Goal: Find specific page/section: Find specific page/section

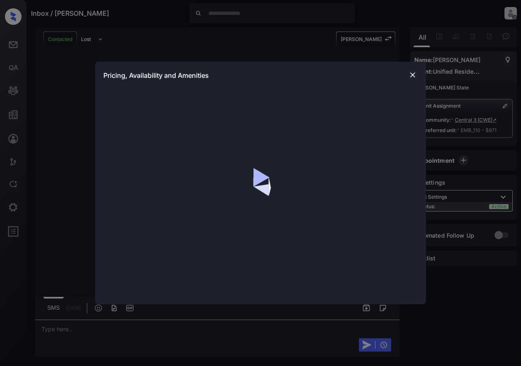
scroll to position [2321, 0]
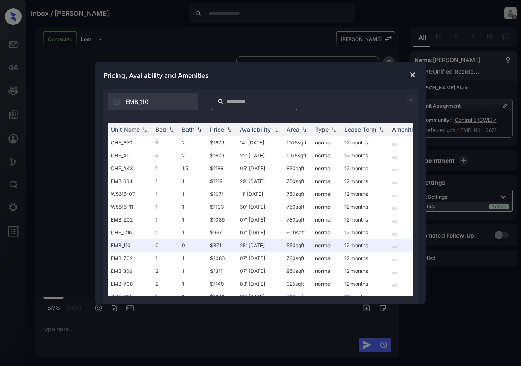
click at [414, 77] on img at bounding box center [413, 75] width 8 height 8
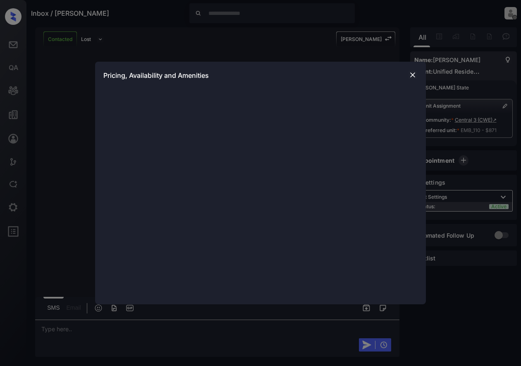
scroll to position [1217, 0]
click at [410, 74] on img at bounding box center [413, 75] width 8 height 8
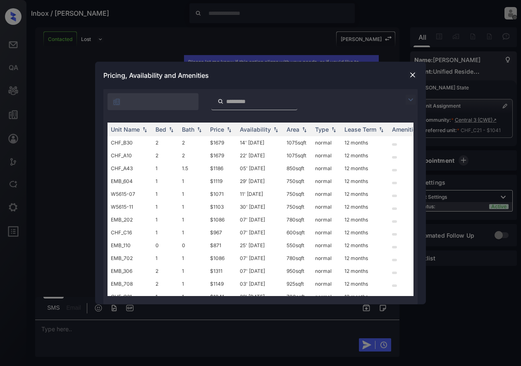
click at [416, 74] on img at bounding box center [413, 75] width 8 height 8
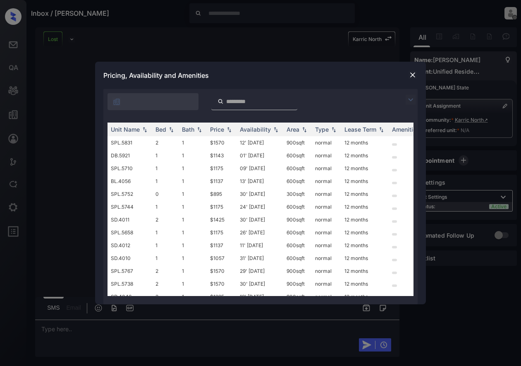
click at [413, 78] on img at bounding box center [413, 75] width 8 height 8
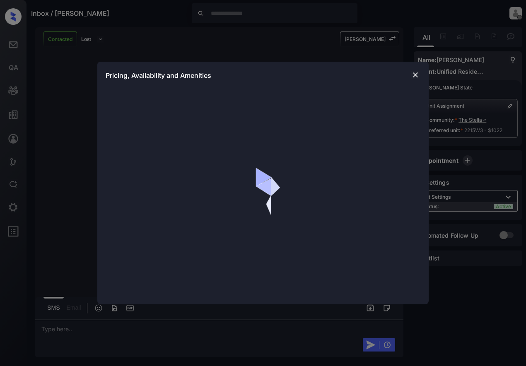
scroll to position [986, 0]
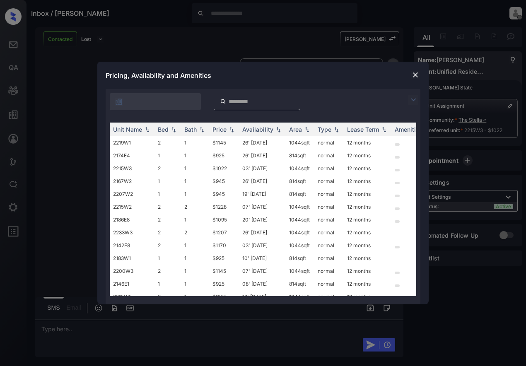
click at [417, 72] on img at bounding box center [415, 75] width 8 height 8
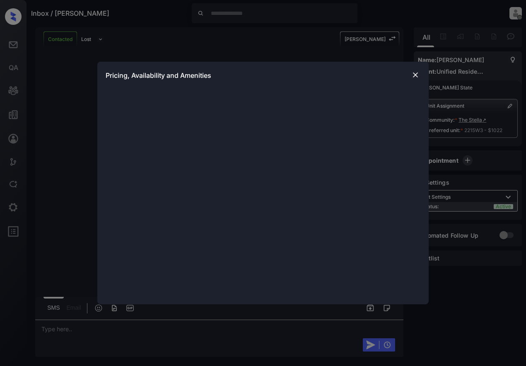
scroll to position [914, 0]
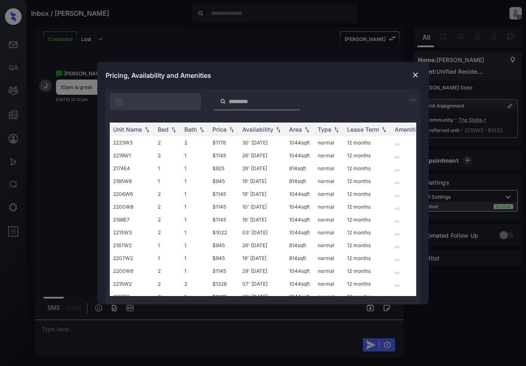
click at [416, 77] on img at bounding box center [415, 75] width 8 height 8
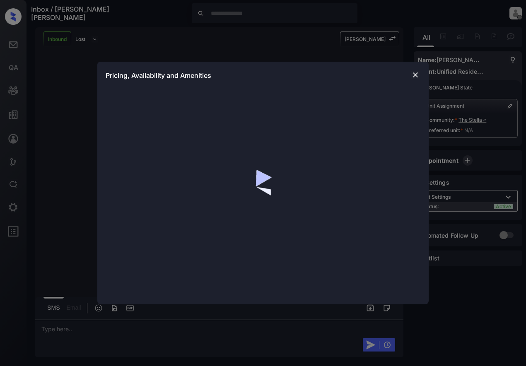
scroll to position [289, 0]
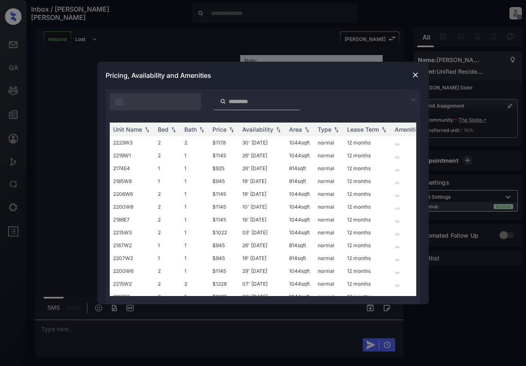
click at [415, 77] on img at bounding box center [415, 75] width 8 height 8
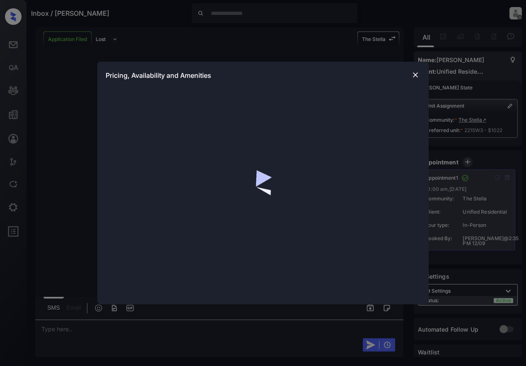
scroll to position [1898, 0]
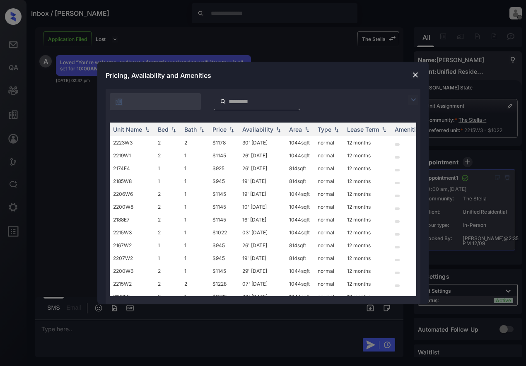
click at [417, 76] on img at bounding box center [415, 75] width 8 height 8
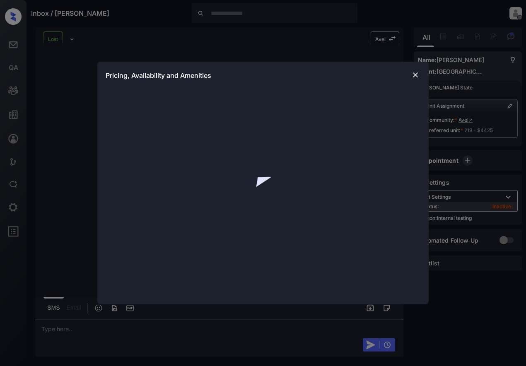
scroll to position [789, 0]
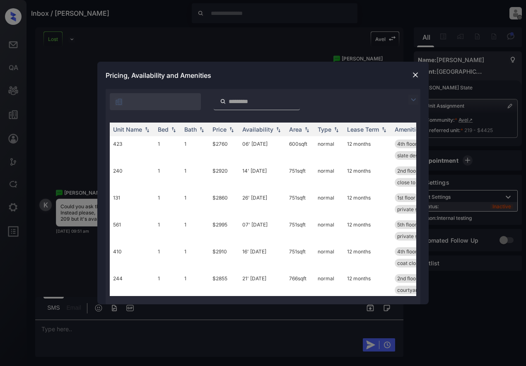
click at [167, 101] on div at bounding box center [155, 101] width 91 height 17
click at [287, 100] on input "search" at bounding box center [262, 101] width 68 height 7
type input "***"
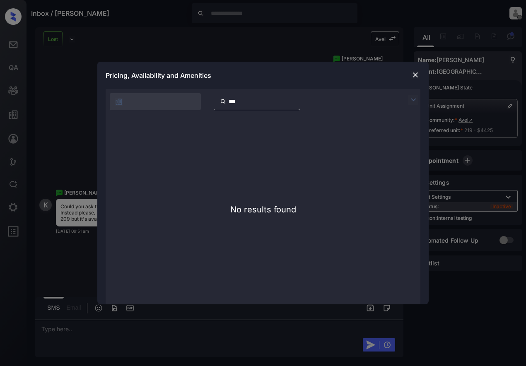
click at [295, 101] on input "***" at bounding box center [262, 101] width 68 height 7
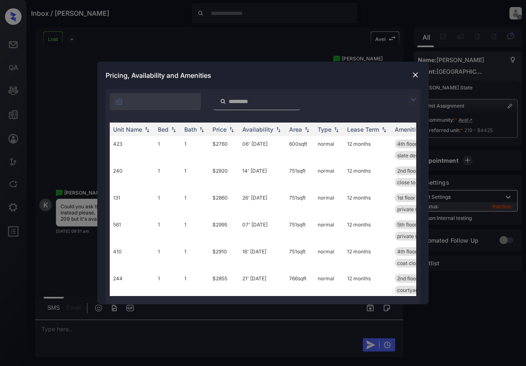
click at [416, 74] on img at bounding box center [415, 75] width 8 height 8
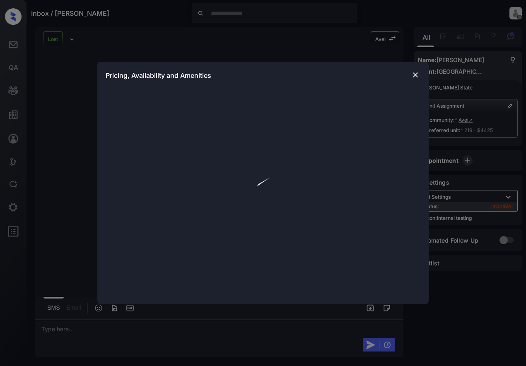
scroll to position [852, 0]
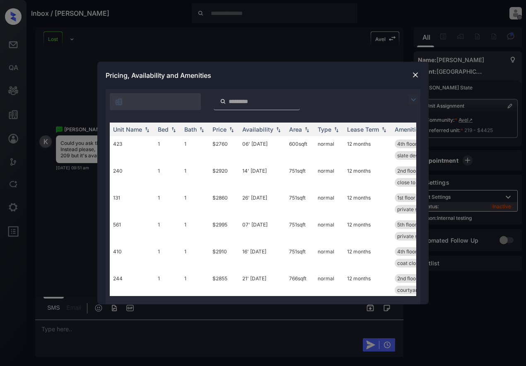
click at [244, 105] on input "search" at bounding box center [262, 101] width 68 height 7
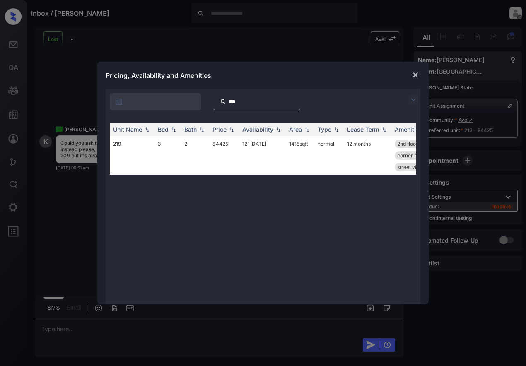
type input "***"
click at [415, 77] on img at bounding box center [415, 75] width 8 height 8
